Goal: Transaction & Acquisition: Purchase product/service

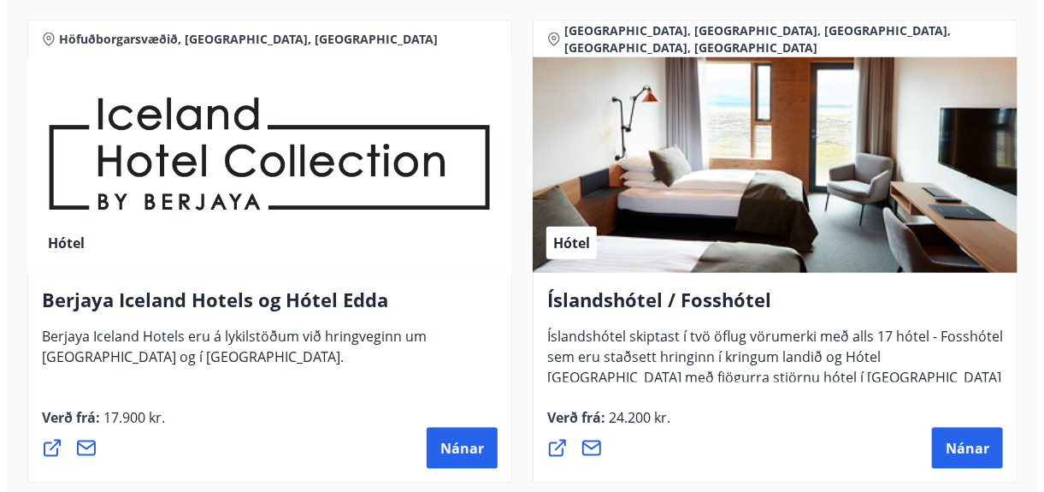
scroll to position [3248, 0]
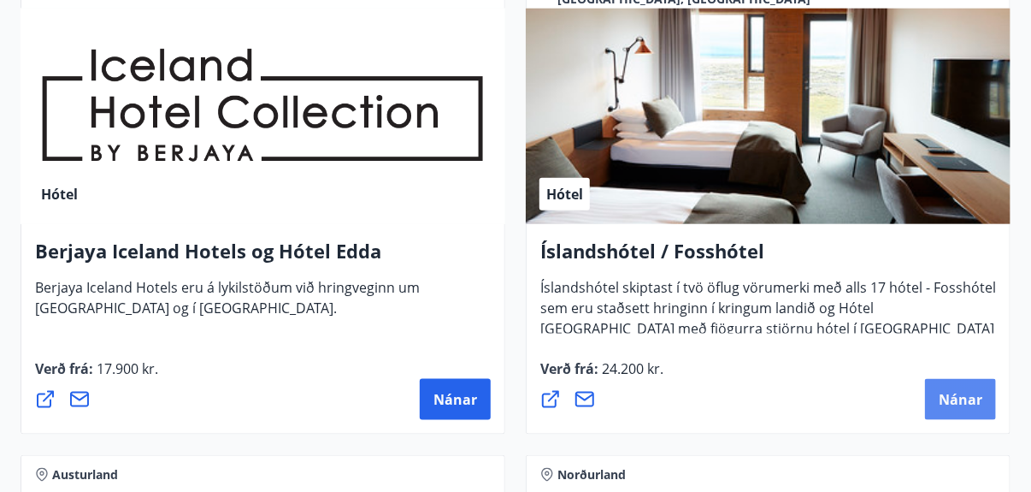
click at [945, 395] on span "Nánar" at bounding box center [961, 399] width 44 height 19
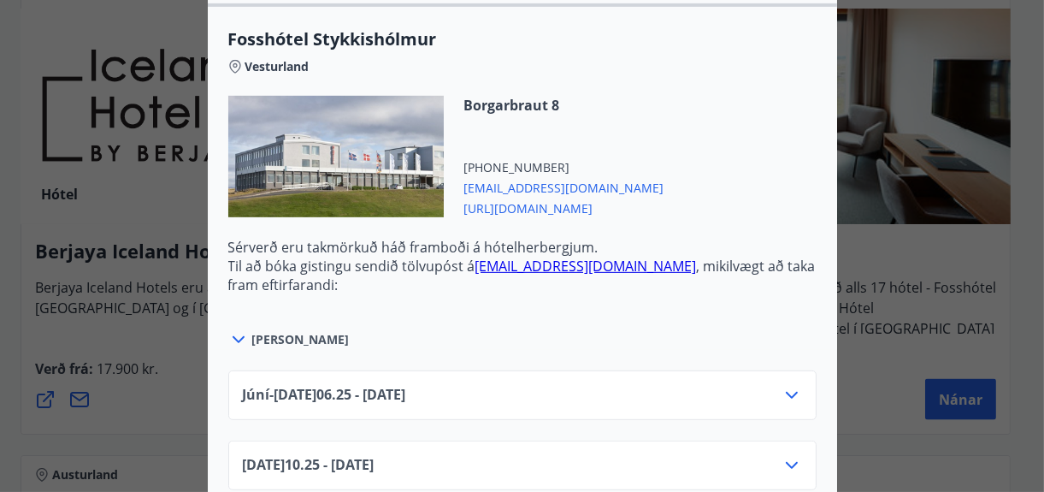
scroll to position [1282, 0]
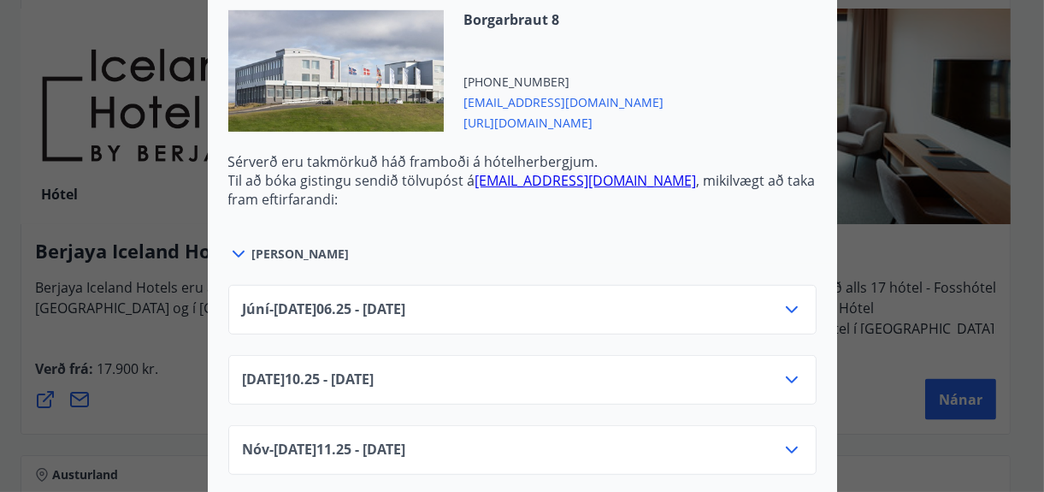
click at [784, 299] on icon at bounding box center [791, 309] width 21 height 21
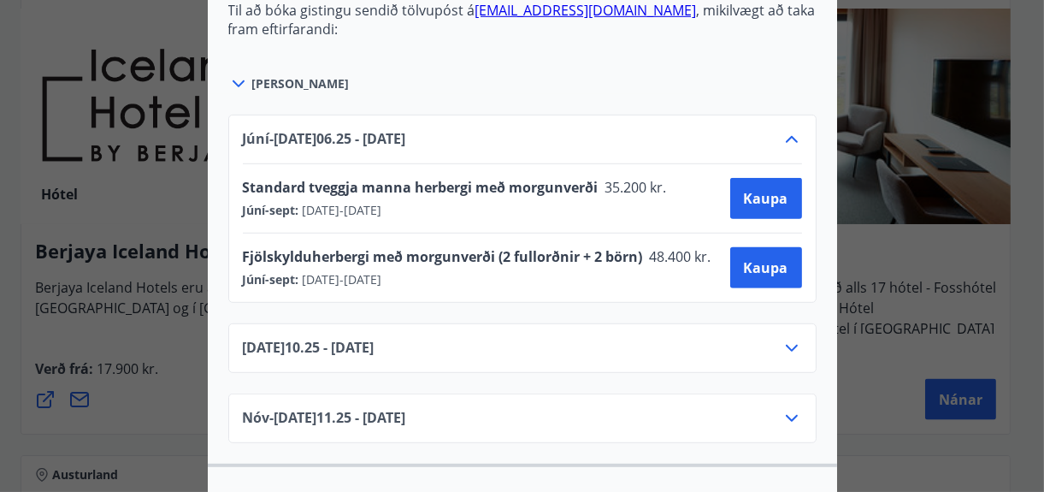
scroll to position [1368, 0]
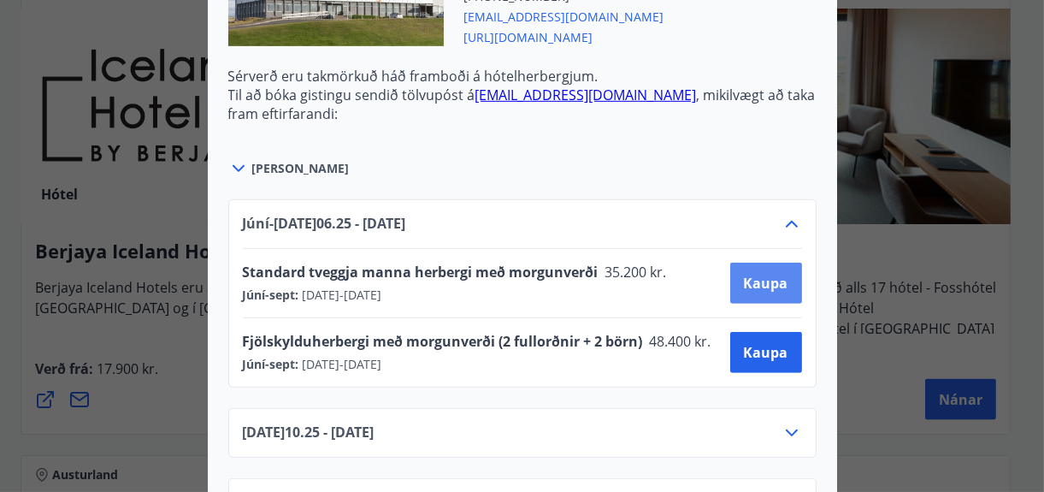
click at [758, 274] on span "Kaupa" at bounding box center [766, 283] width 44 height 19
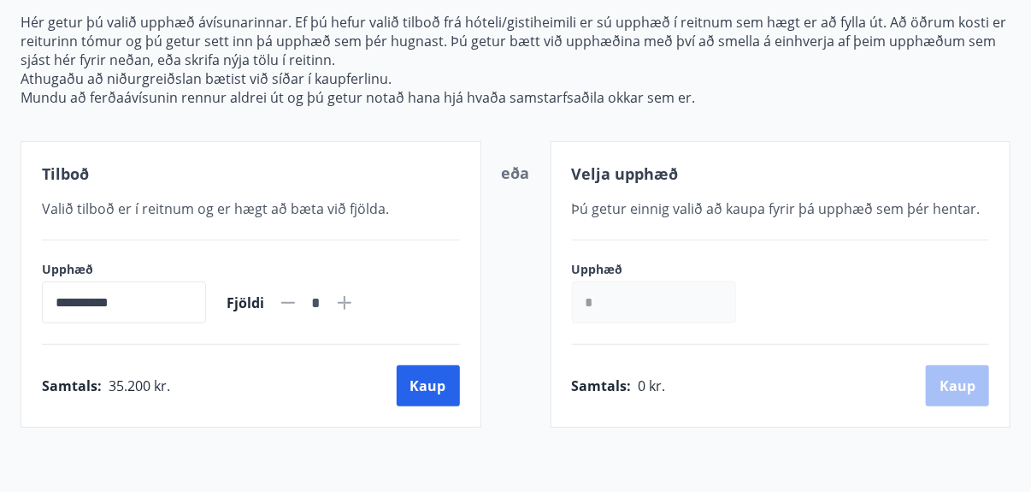
scroll to position [176, 0]
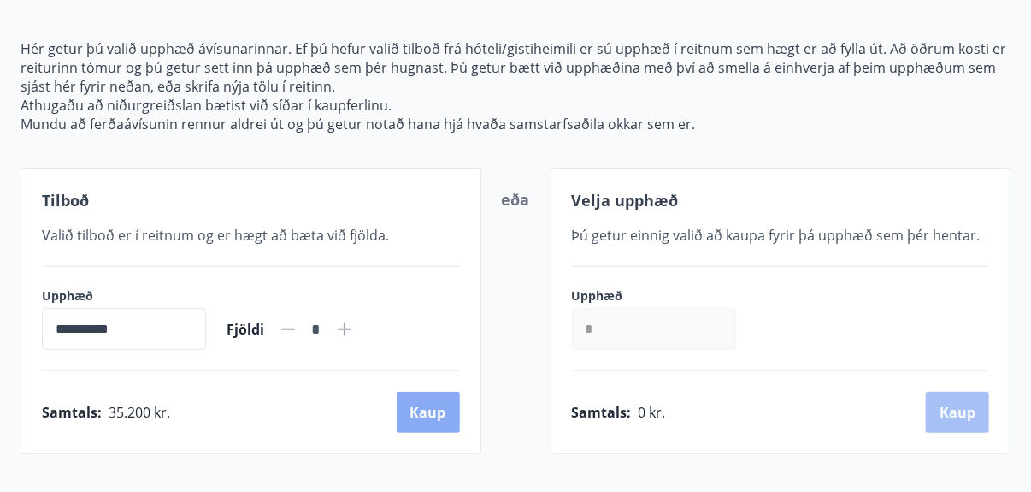
click at [430, 408] on button "Kaup" at bounding box center [428, 412] width 63 height 41
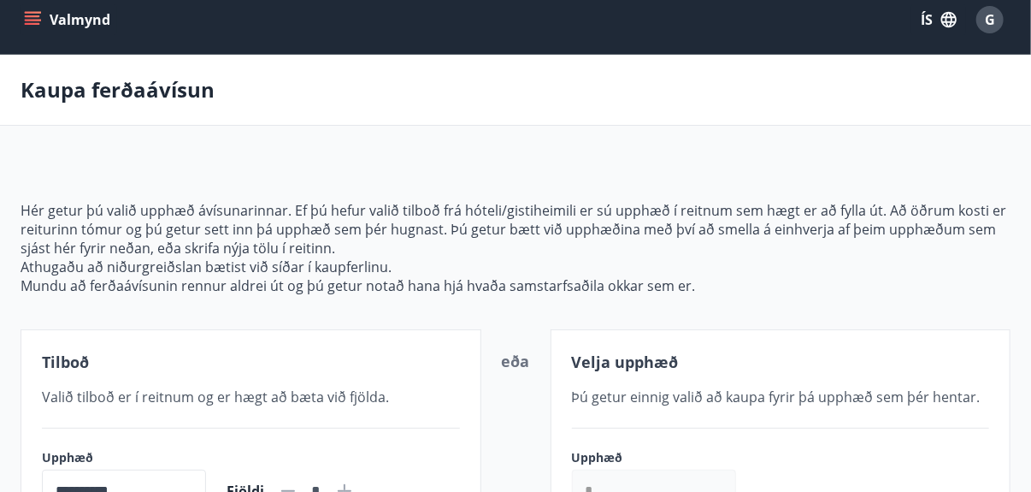
scroll to position [14, 0]
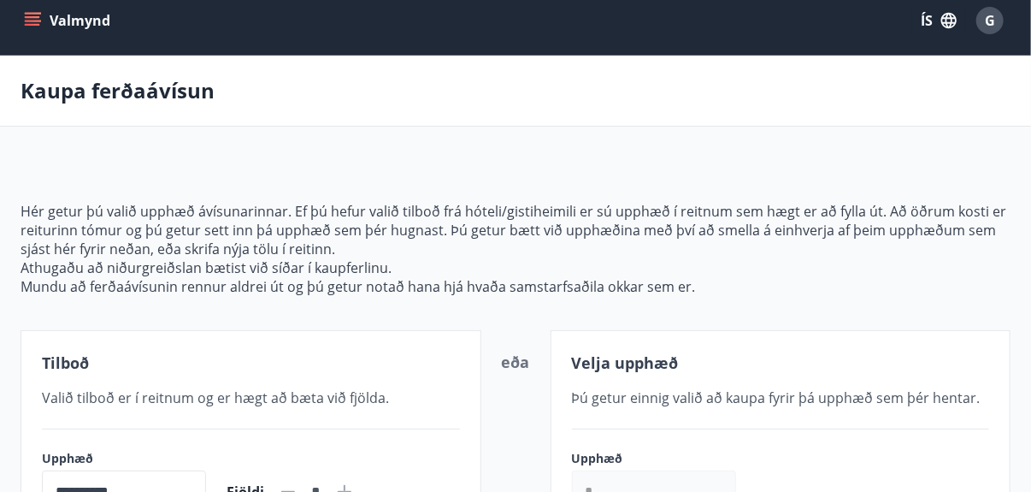
click at [36, 15] on icon "matseðill" at bounding box center [32, 20] width 17 height 17
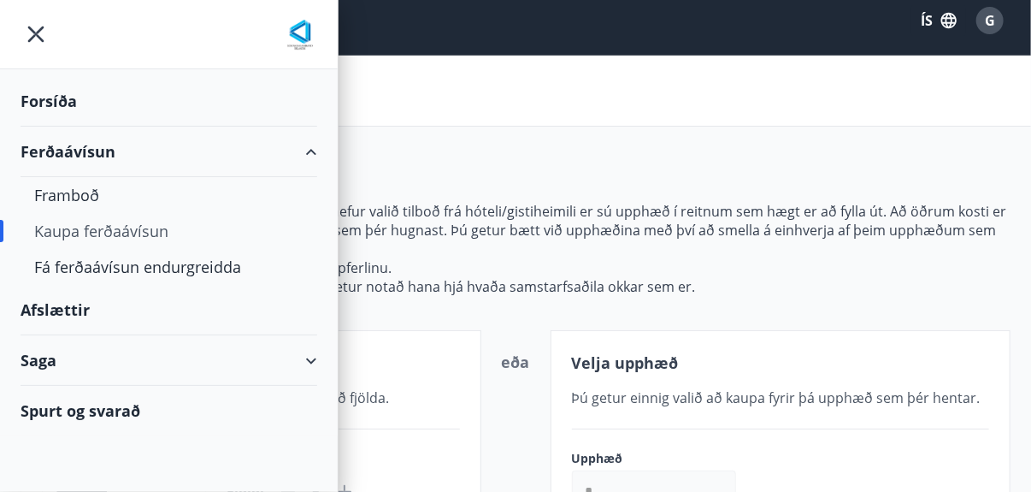
click at [56, 308] on div "Afslættir" at bounding box center [169, 310] width 297 height 50
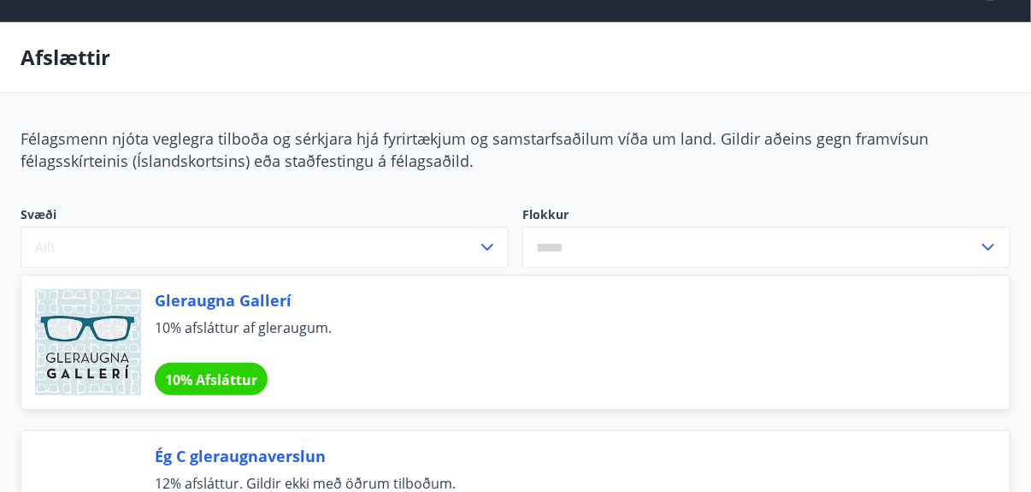
scroll to position [85, 0]
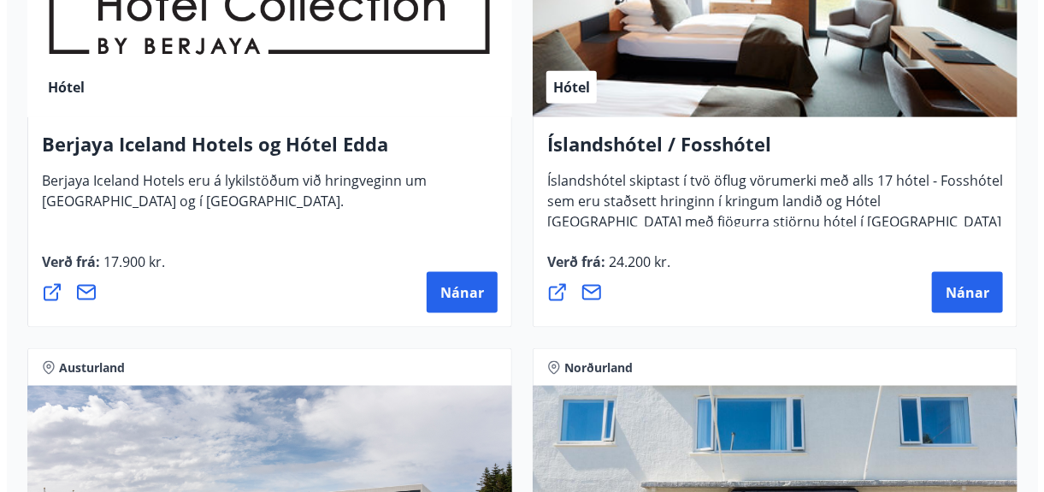
scroll to position [3334, 0]
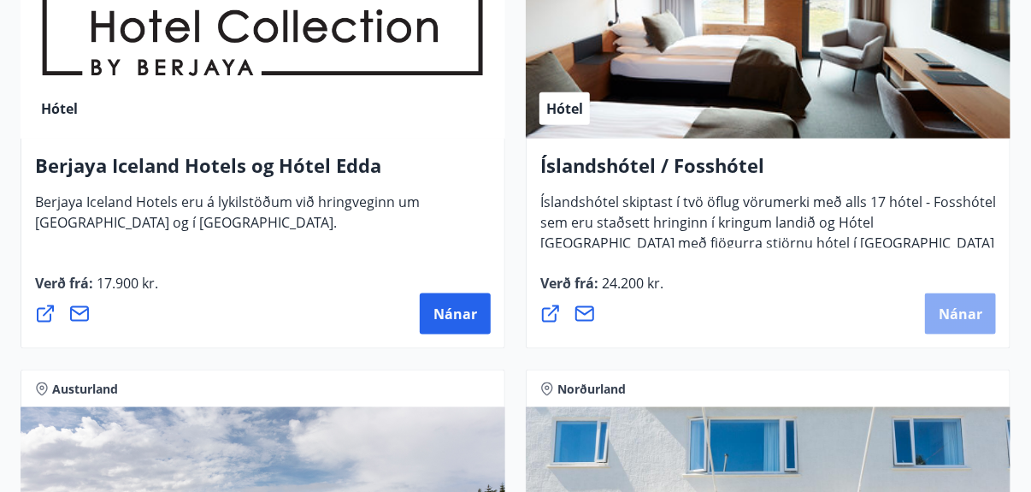
click at [957, 311] on span "Nánar" at bounding box center [961, 313] width 44 height 19
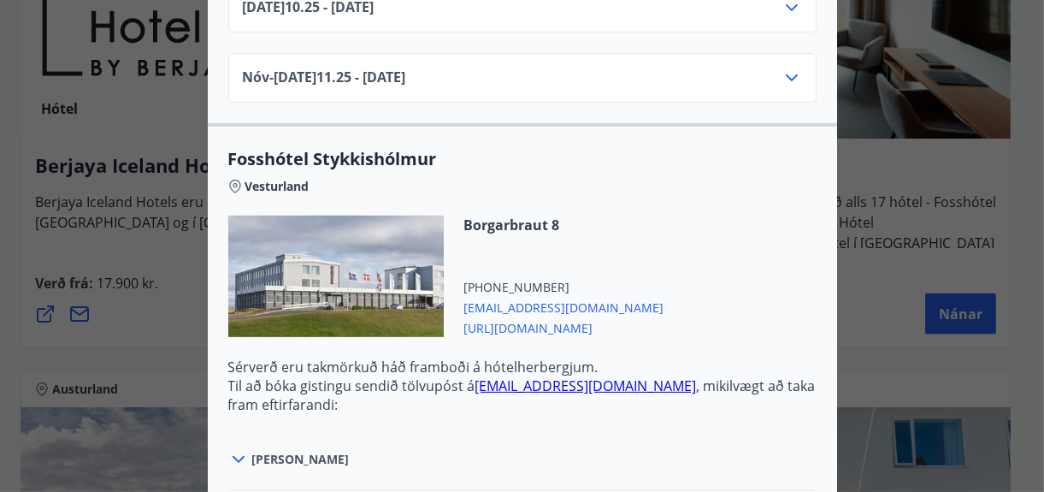
scroll to position [1110, 0]
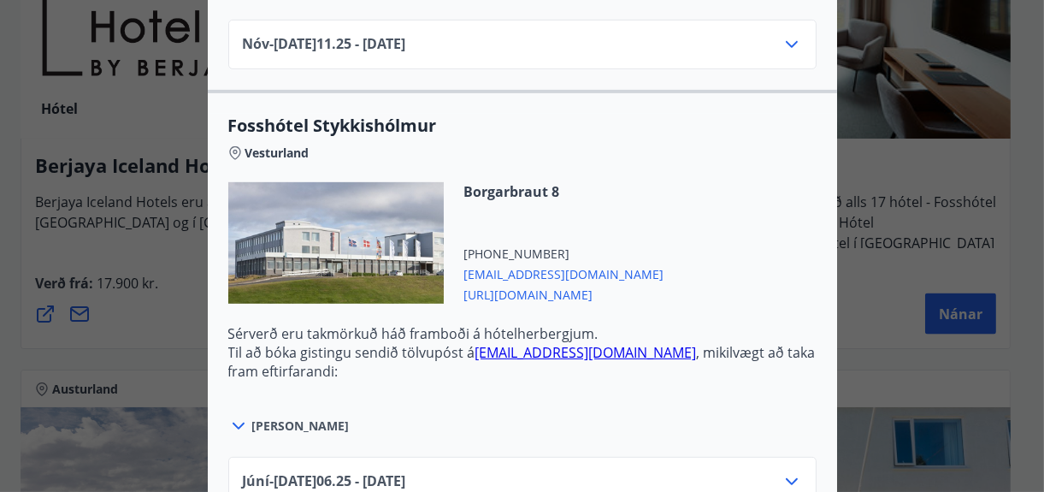
click at [230, 415] on icon at bounding box center [238, 425] width 21 height 21
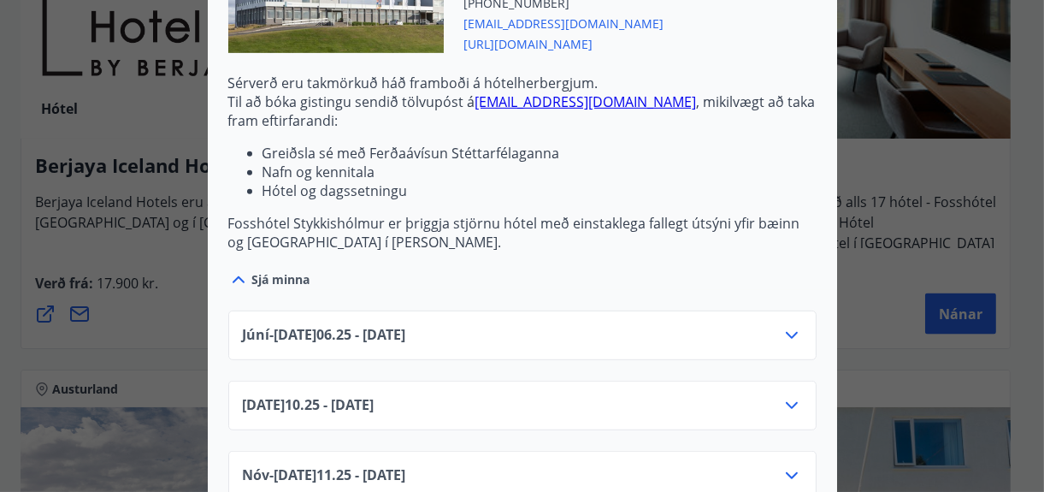
scroll to position [1368, 0]
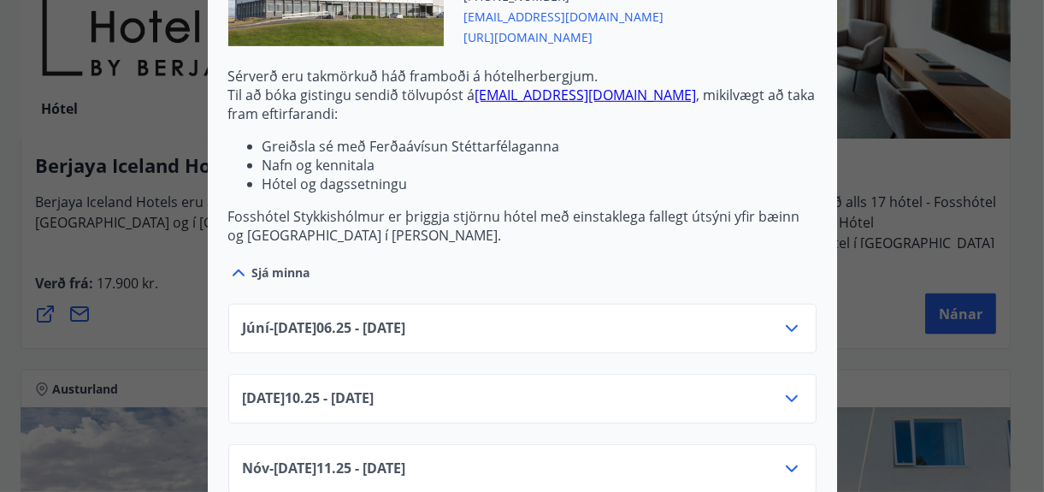
click at [786, 325] on icon at bounding box center [792, 328] width 12 height 7
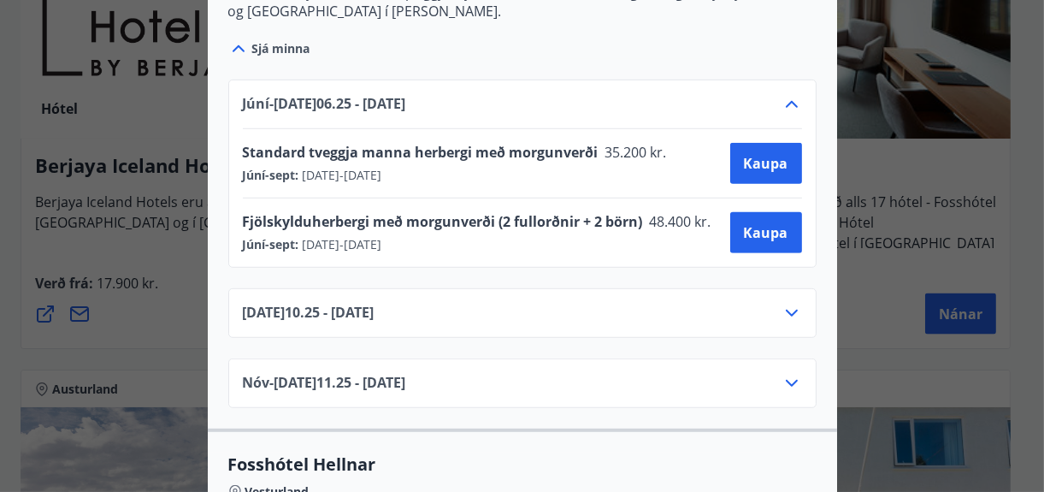
scroll to position [1624, 0]
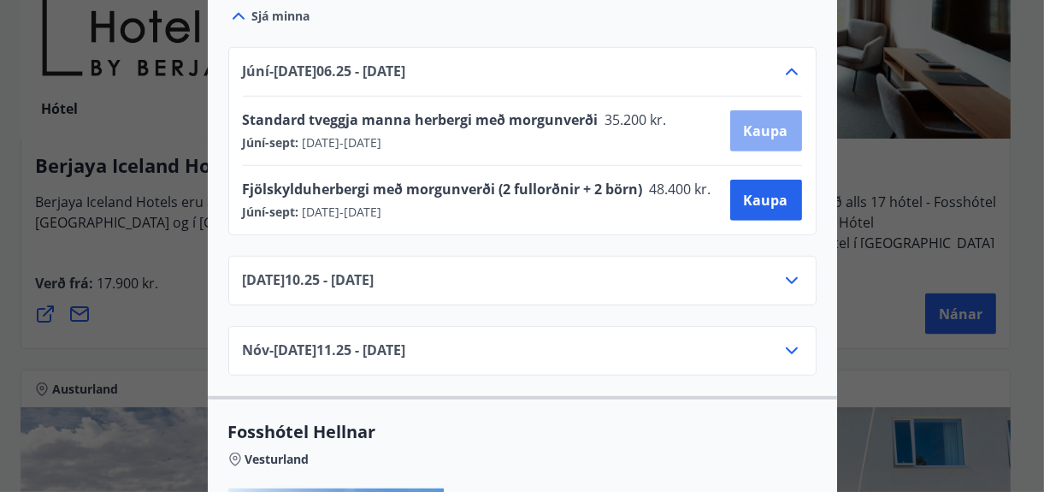
click at [763, 121] on span "Kaupa" at bounding box center [766, 130] width 44 height 19
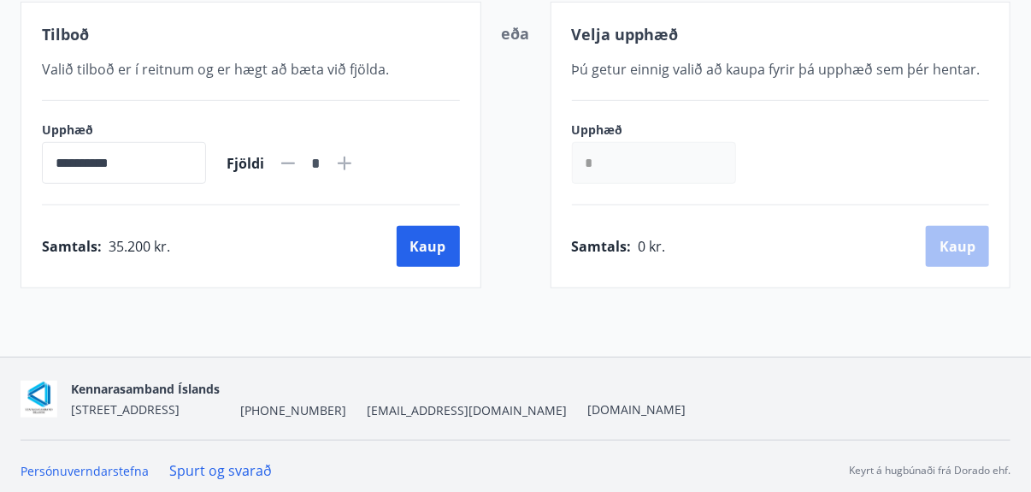
scroll to position [347, 0]
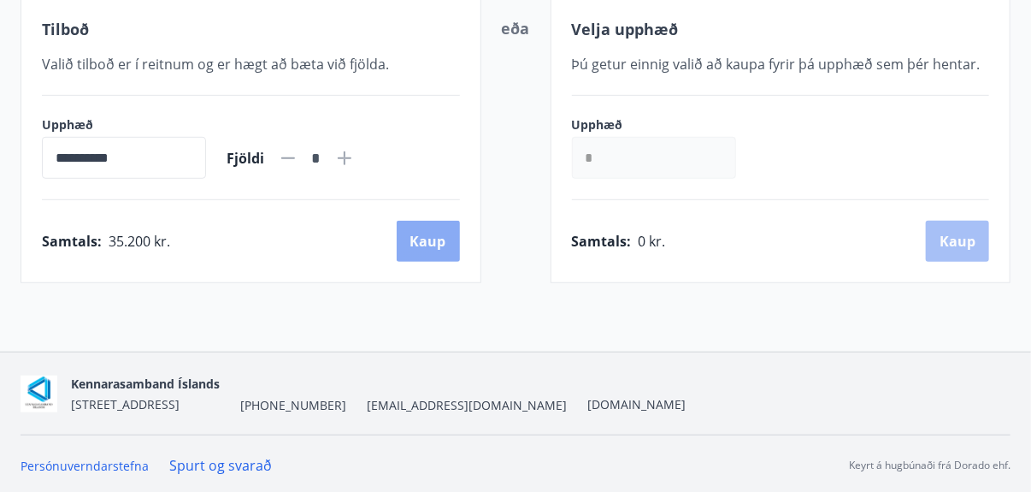
click at [418, 239] on button "Kaup" at bounding box center [428, 241] width 63 height 41
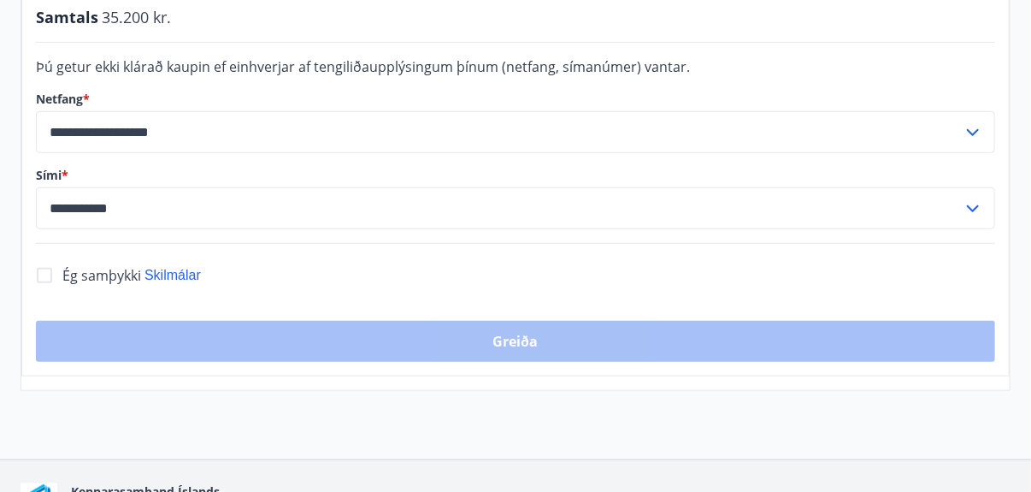
scroll to position [518, 0]
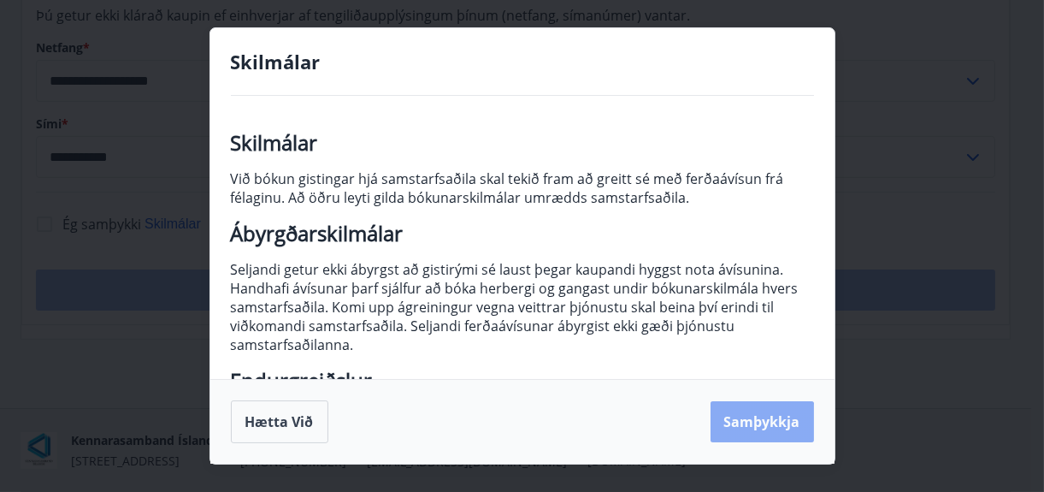
click at [744, 429] on button "Samþykkja" at bounding box center [761, 421] width 103 height 41
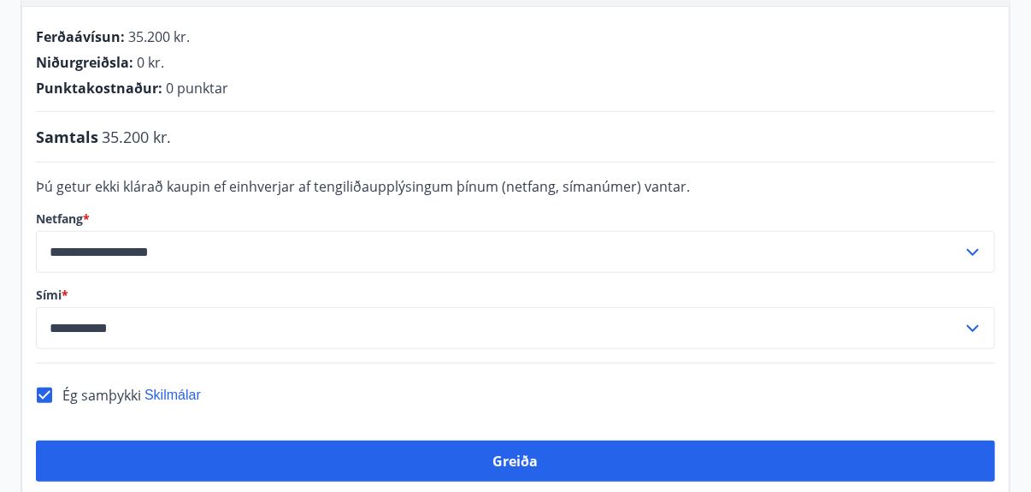
scroll to position [433, 0]
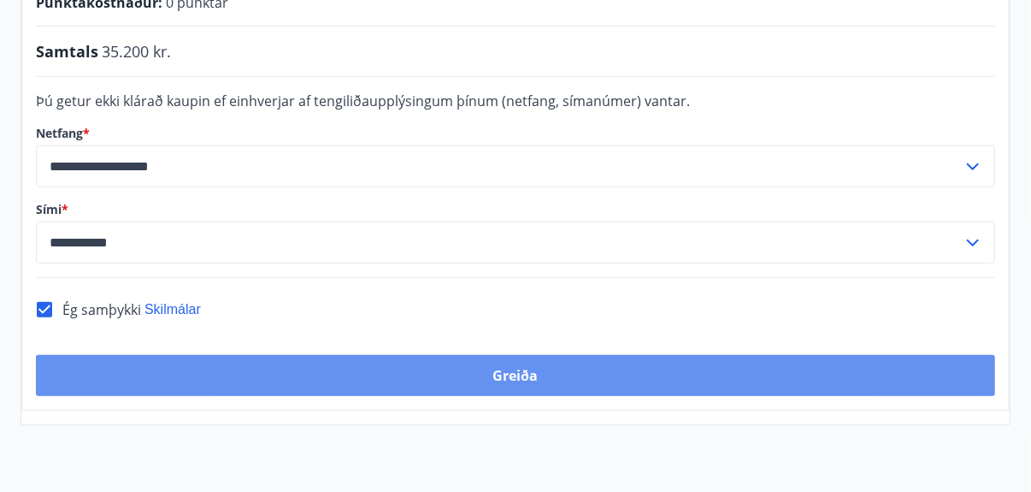
click at [345, 381] on button "Greiða" at bounding box center [515, 375] width 959 height 41
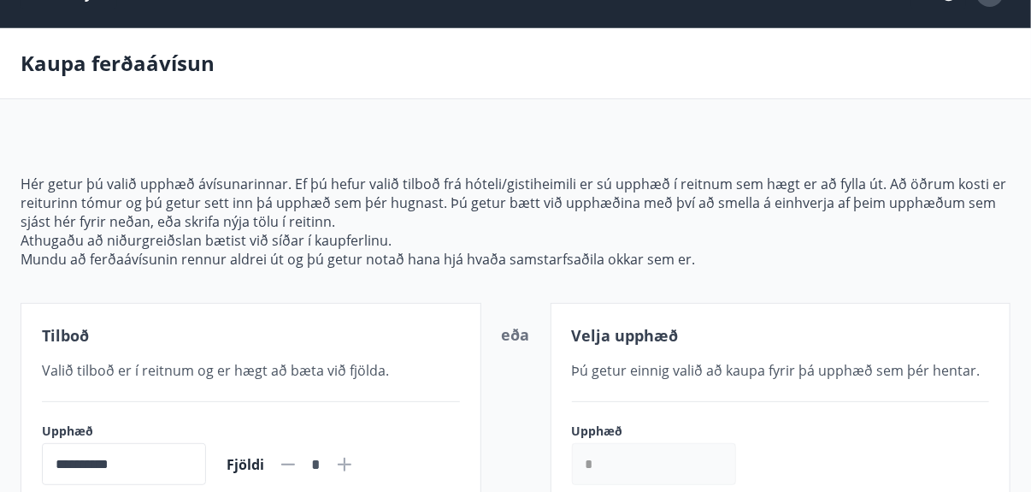
scroll to position [5, 0]
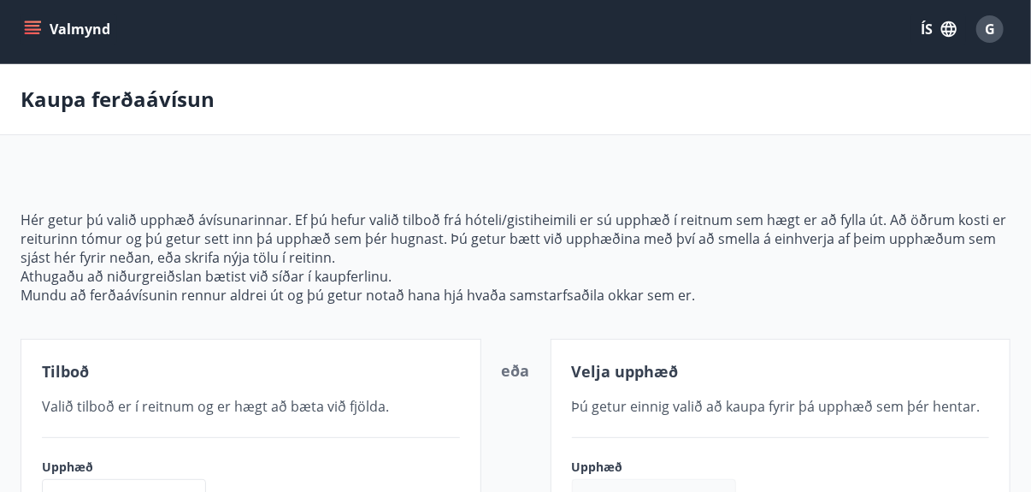
click at [24, 27] on button "Valmynd" at bounding box center [69, 29] width 97 height 31
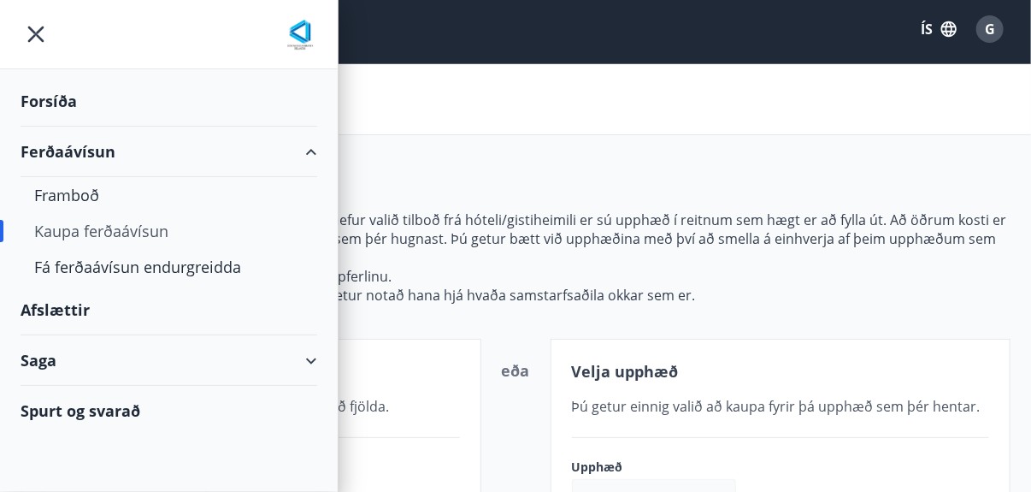
click at [311, 356] on div "Saga" at bounding box center [169, 360] width 297 height 50
type input "*****"
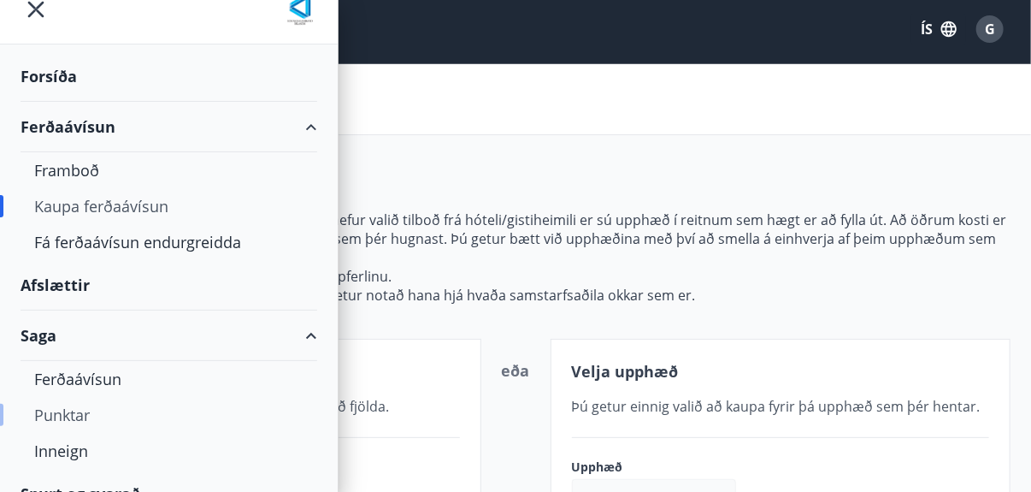
scroll to position [49, 0]
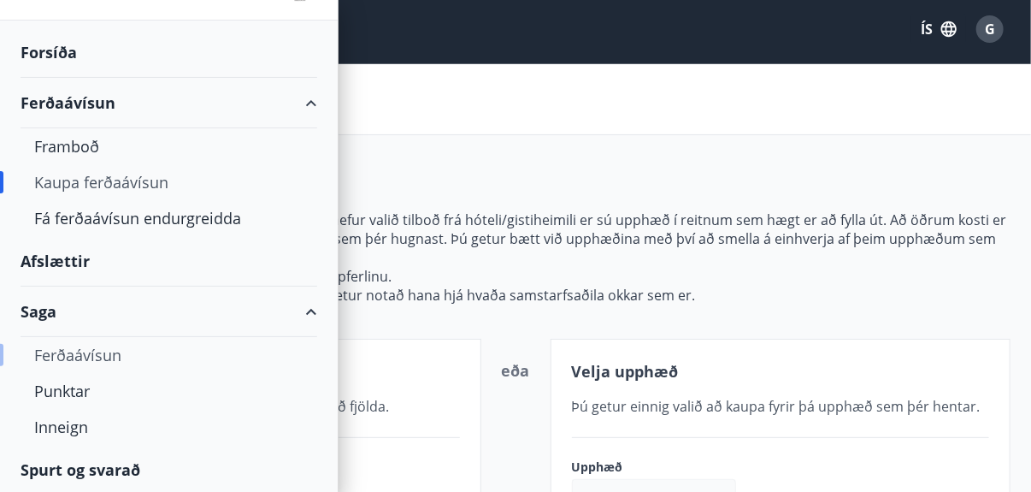
click at [106, 350] on div "Ferðaávísun" at bounding box center [168, 355] width 269 height 36
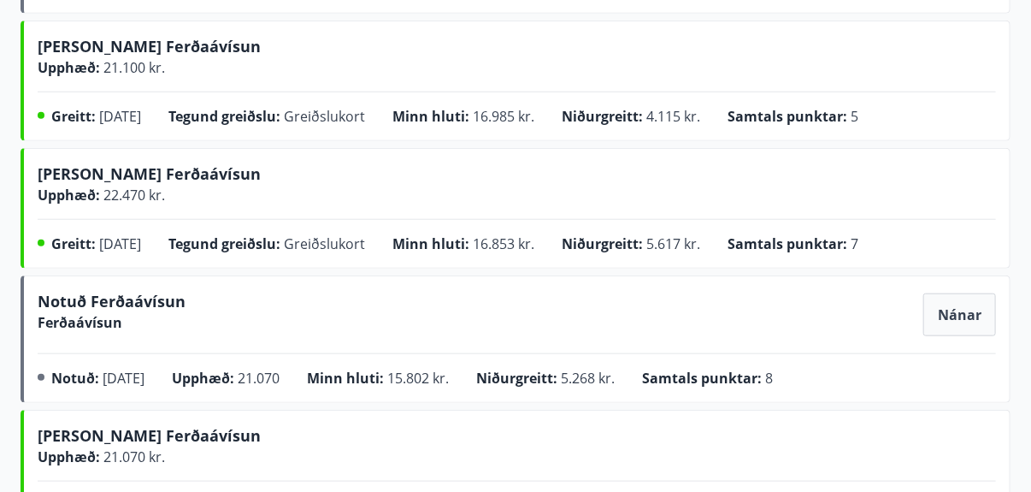
scroll to position [598, 0]
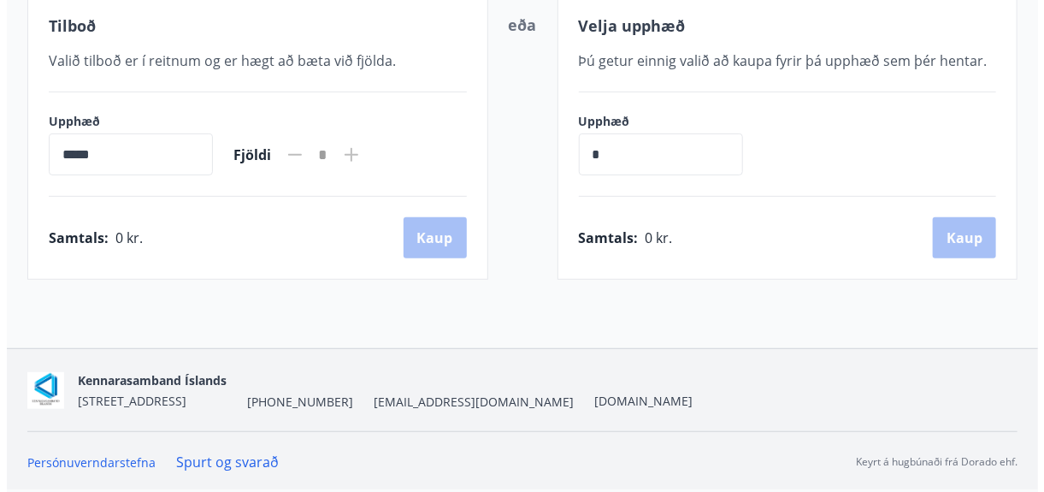
scroll to position [5, 0]
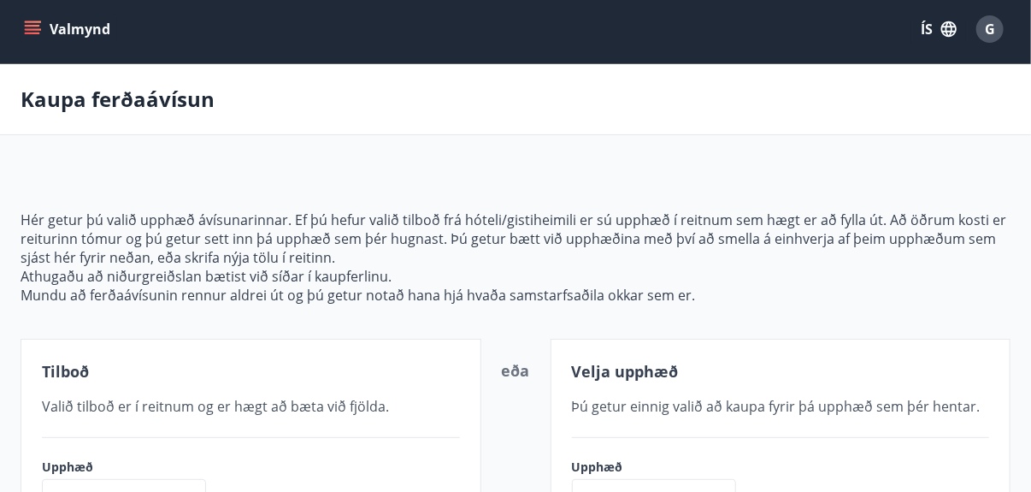
type input "**********"
click at [986, 20] on span "G" at bounding box center [990, 29] width 10 height 19
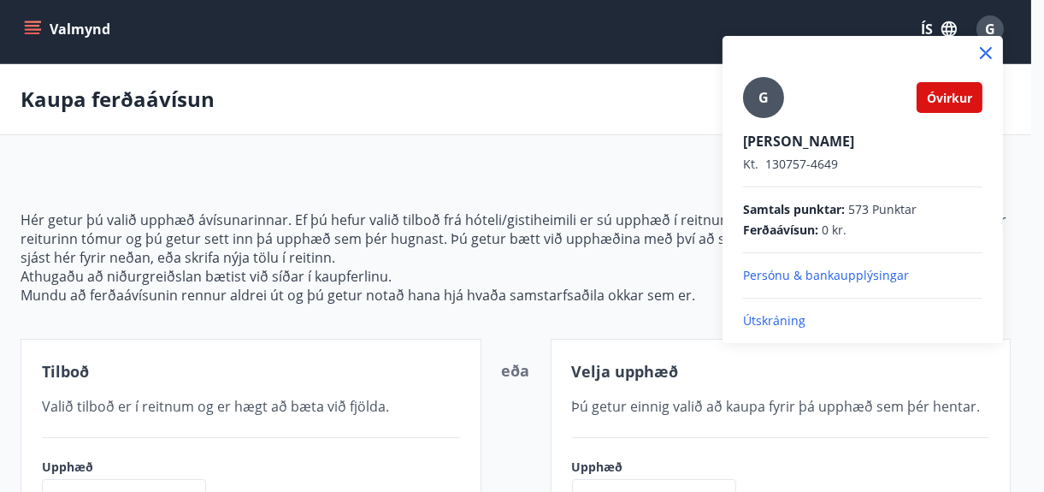
click at [776, 318] on p "Útskráning" at bounding box center [862, 320] width 239 height 17
